Goal: Transaction & Acquisition: Purchase product/service

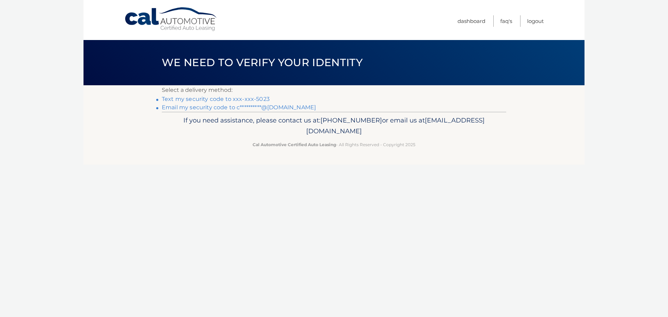
click at [257, 108] on link "**********" at bounding box center [239, 107] width 154 height 7
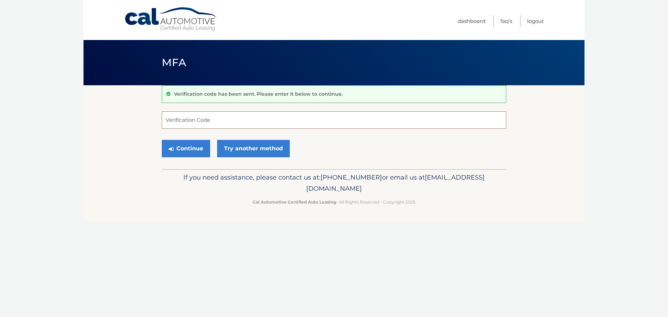
click at [202, 115] on input "Verification Code" at bounding box center [334, 119] width 345 height 17
paste input "214765"
type input "214765"
click at [193, 147] on button "Continue" at bounding box center [186, 148] width 48 height 17
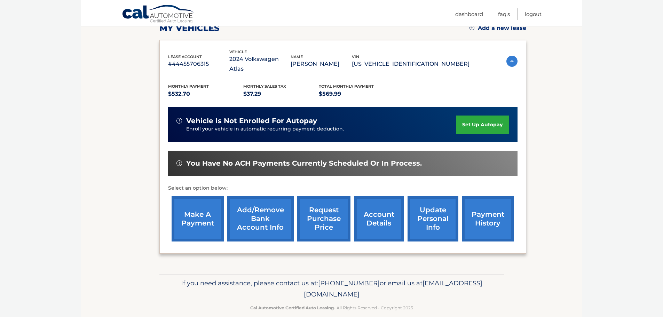
scroll to position [105, 0]
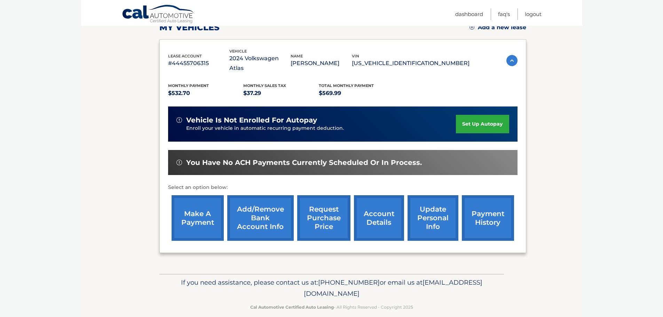
click at [488, 202] on link "payment history" at bounding box center [488, 218] width 52 height 46
click at [388, 212] on link "account details" at bounding box center [379, 218] width 50 height 46
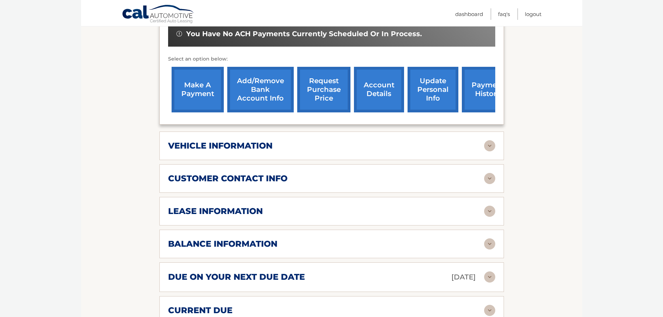
scroll to position [244, 0]
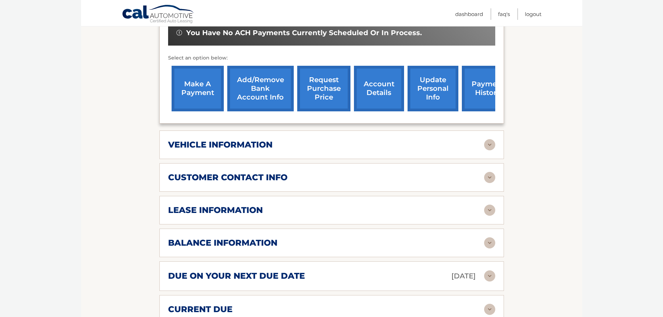
click at [406, 270] on div "due on your next due date Oct 28, 2025" at bounding box center [326, 276] width 316 height 12
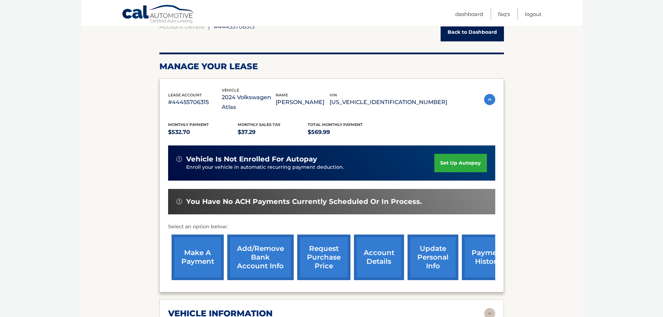
scroll to position [70, 0]
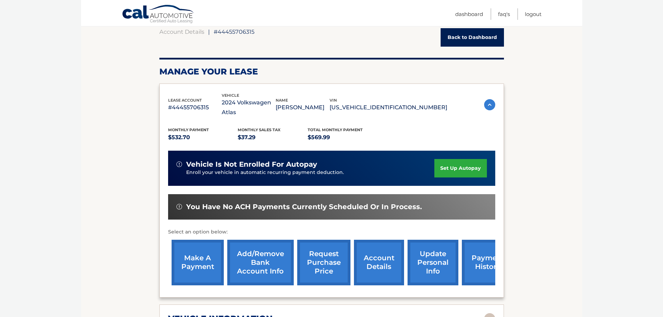
click at [198, 250] on link "make a payment" at bounding box center [198, 263] width 52 height 46
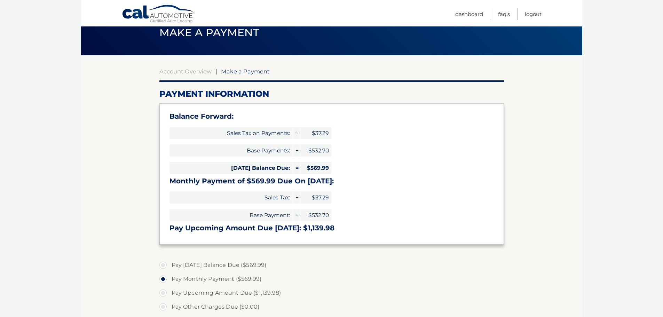
scroll to position [174, 0]
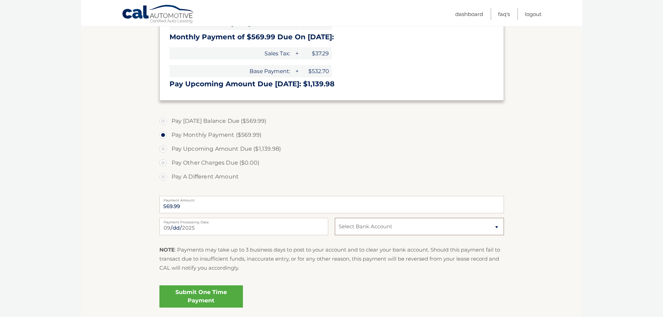
click at [453, 226] on select "Select Bank Account Checking [PERSON_NAME] FARGO BANK *****6321 Checking TRUIST…" at bounding box center [419, 226] width 169 height 17
click at [497, 170] on label "Pay A Different Amount" at bounding box center [331, 177] width 345 height 14
click at [169, 170] on input "Pay A Different Amount" at bounding box center [165, 175] width 7 height 11
radio input "true"
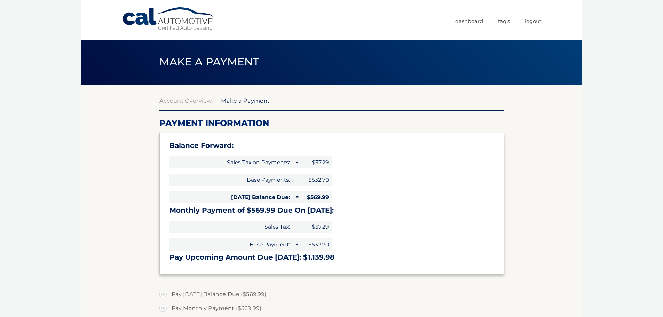
scroll to position [0, 0]
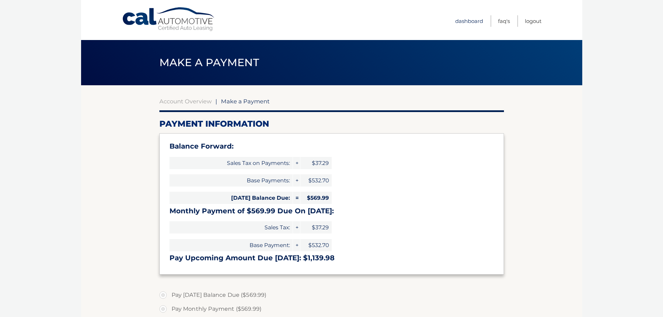
click at [470, 23] on link "Dashboard" at bounding box center [469, 20] width 28 height 11
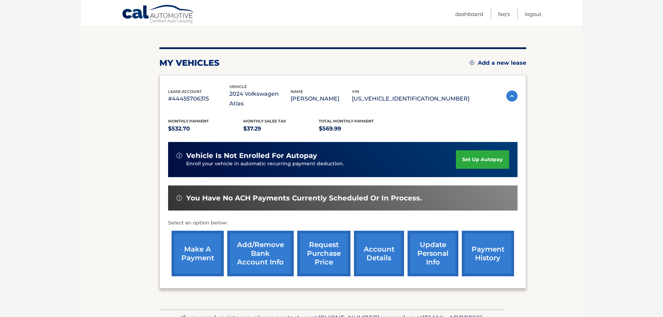
scroll to position [70, 0]
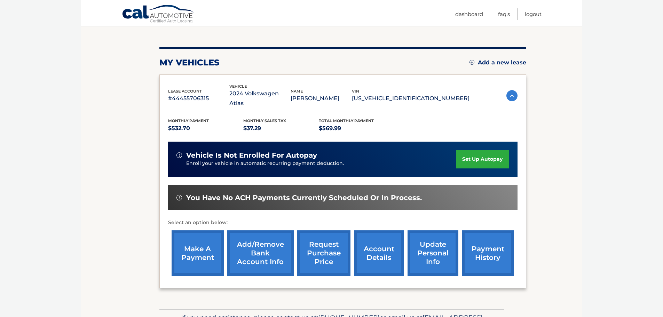
click at [273, 236] on link "Add/Remove bank account info" at bounding box center [260, 253] width 66 height 46
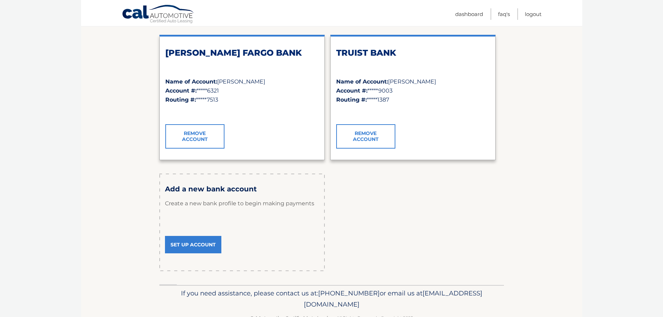
scroll to position [104, 0]
click at [203, 247] on link "Set Up Account" at bounding box center [193, 244] width 56 height 17
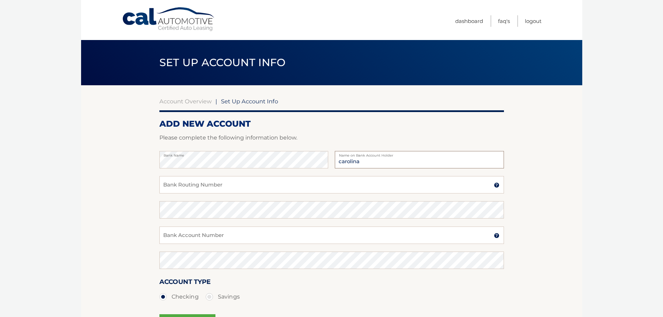
type input "[PERSON_NAME]"
click at [280, 184] on input "Bank Routing Number" at bounding box center [331, 184] width 345 height 17
click at [217, 187] on input "Bank Routing Number" at bounding box center [331, 184] width 345 height 17
type input "267084199"
click at [218, 235] on input "Bank Account Number" at bounding box center [331, 235] width 345 height 17
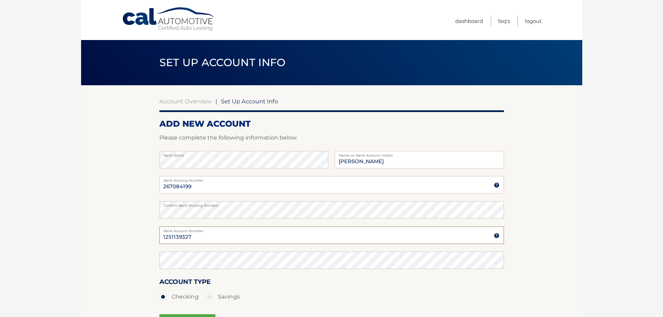
type input "1251139327"
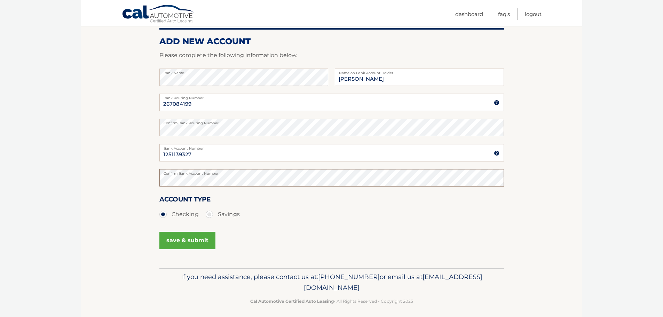
scroll to position [87, 0]
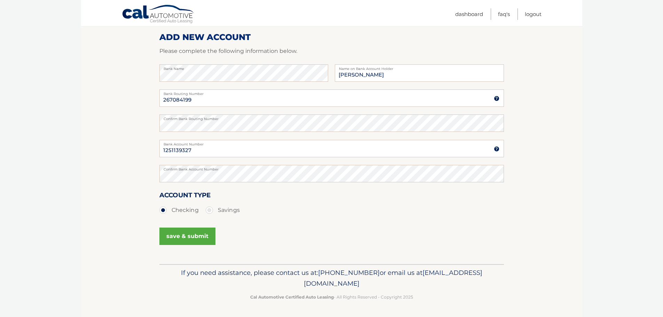
click at [196, 235] on button "save & submit" at bounding box center [187, 236] width 56 height 17
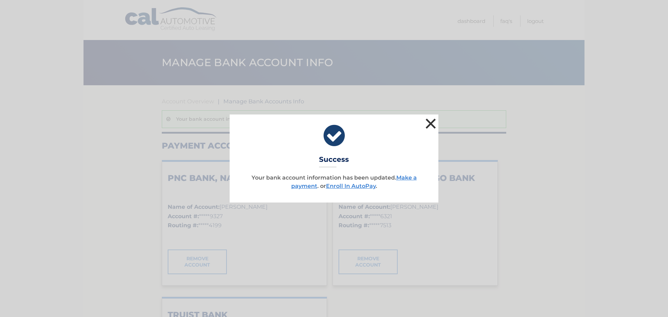
click at [431, 125] on button "×" at bounding box center [431, 124] width 14 height 14
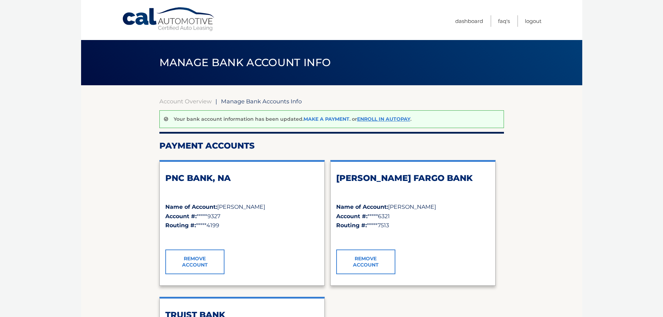
click at [330, 120] on link "Make a payment" at bounding box center [327, 119] width 46 height 6
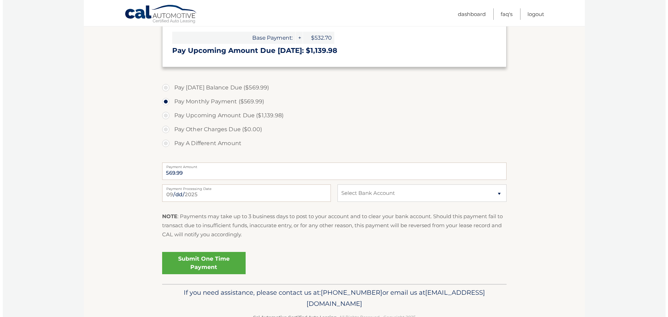
scroll to position [209, 0]
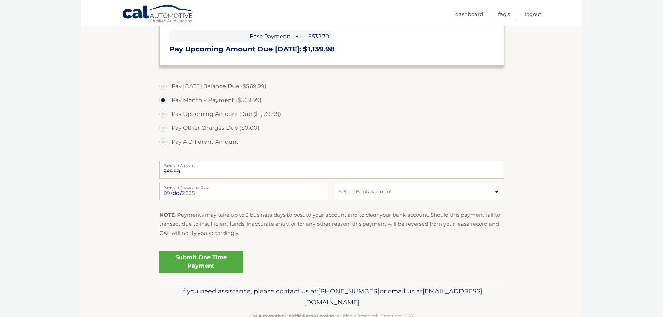
click at [380, 190] on select "Select Bank Account Checking PNC BANK, NA *****9327 Checking WELLS FARGO BANK *…" at bounding box center [419, 191] width 169 height 17
select select "MDg3OTA0YzUtZDYyMy00ZDVhLThhZGUtOWFmY2ViNWNiODNi"
click at [335, 183] on select "Select Bank Account Checking PNC BANK, NA *****9327 Checking WELLS FARGO BANK *…" at bounding box center [419, 191] width 169 height 17
click at [211, 261] on link "Submit One Time Payment" at bounding box center [201, 262] width 84 height 22
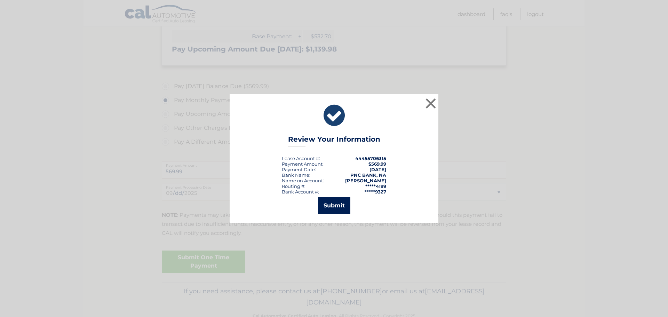
click at [329, 204] on button "Submit" at bounding box center [334, 205] width 32 height 17
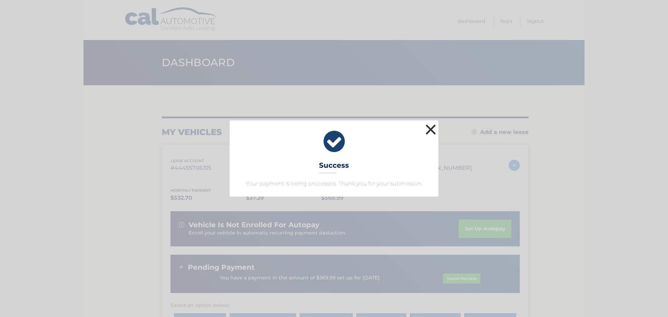
click at [431, 130] on button "×" at bounding box center [431, 130] width 14 height 14
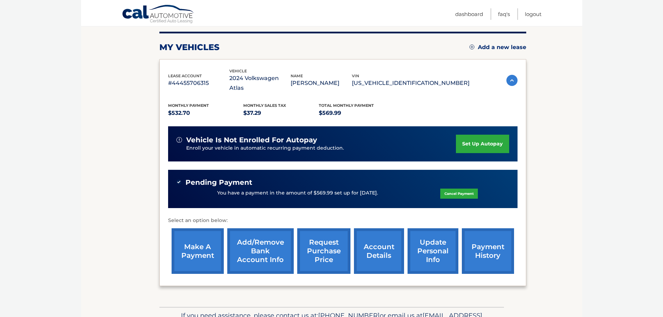
scroll to position [104, 0]
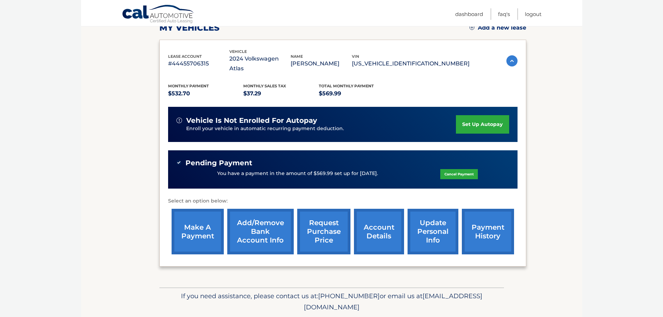
click at [491, 220] on link "payment history" at bounding box center [488, 232] width 52 height 46
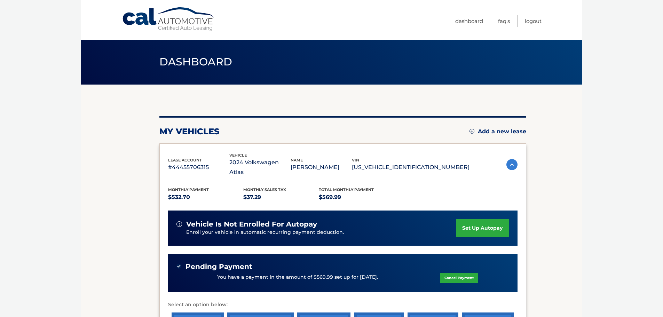
scroll to position [0, 0]
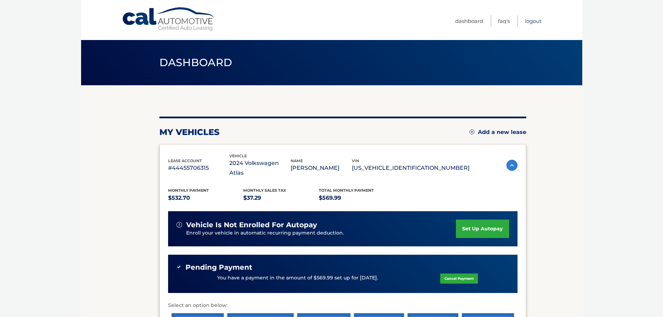
click at [531, 23] on link "Logout" at bounding box center [533, 20] width 17 height 11
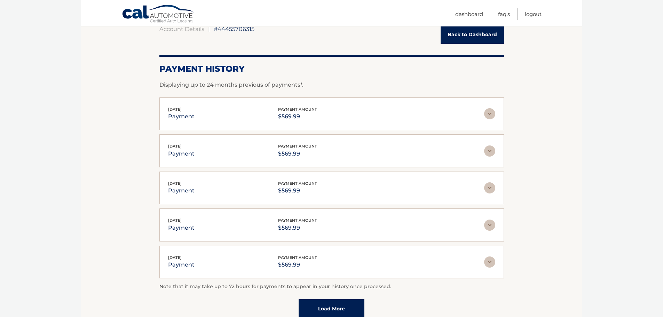
scroll to position [70, 0]
